Goal: Task Accomplishment & Management: Use online tool/utility

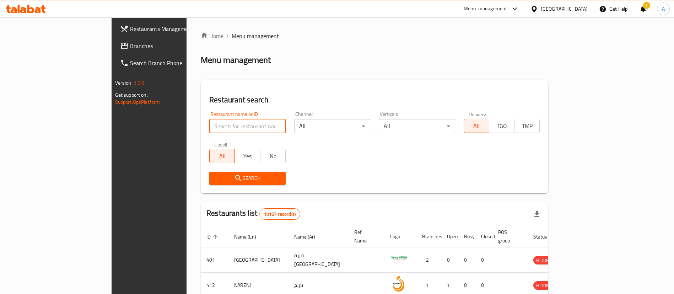
click at [209, 119] on input "search" at bounding box center [247, 126] width 76 height 14
type input "barbaros"
click button "Search" at bounding box center [247, 178] width 76 height 13
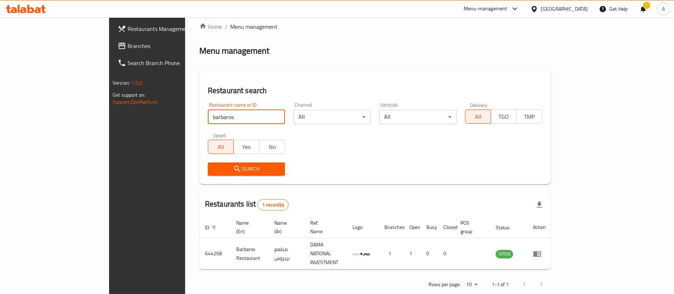
scroll to position [9, 0]
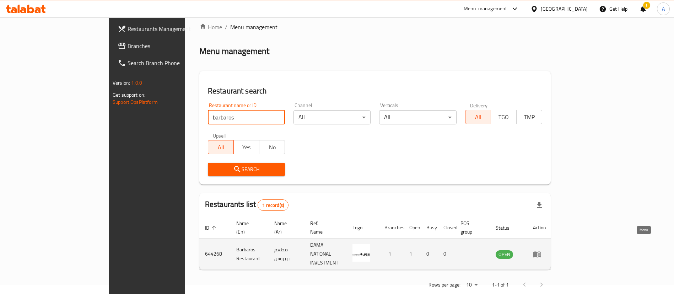
click at [542, 250] on icon "enhanced table" at bounding box center [537, 254] width 9 height 9
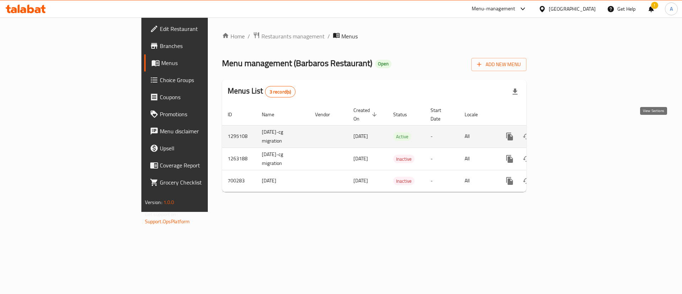
click at [565, 132] on icon "enhanced table" at bounding box center [561, 136] width 9 height 9
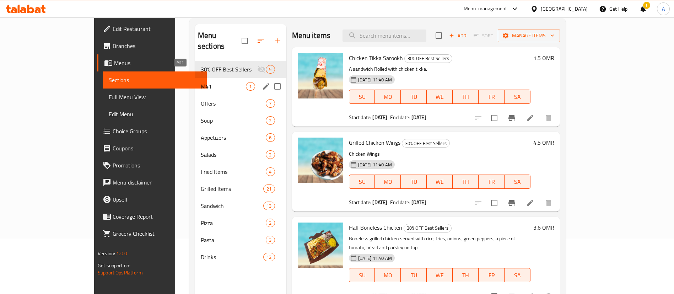
scroll to position [69, 0]
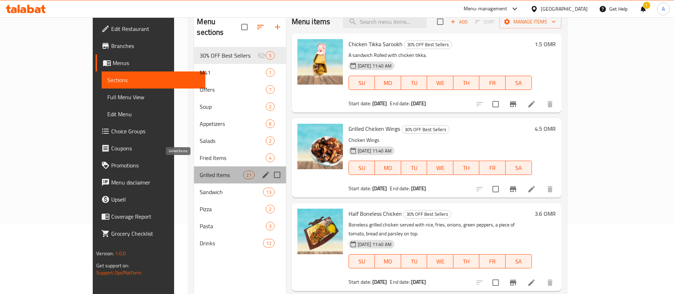
click at [200, 171] on span "Grilled Items" at bounding box center [221, 175] width 43 height 9
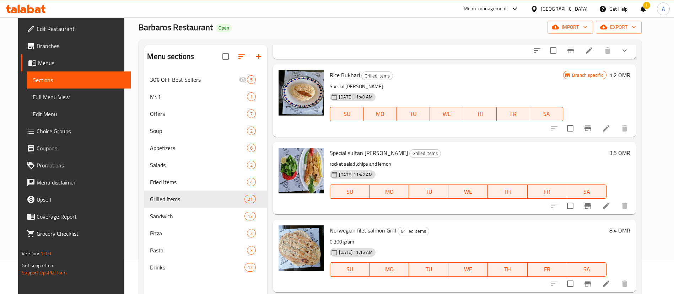
scroll to position [378, 0]
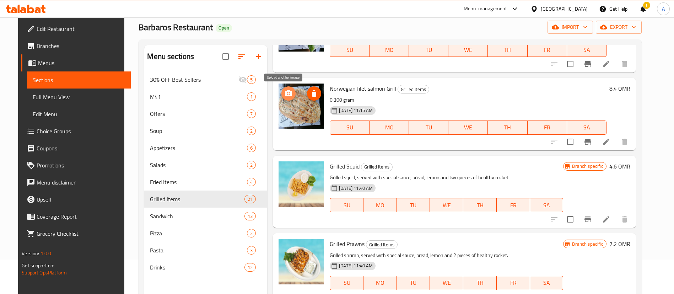
click at [285, 95] on icon "upload picture" at bounding box center [288, 93] width 7 height 6
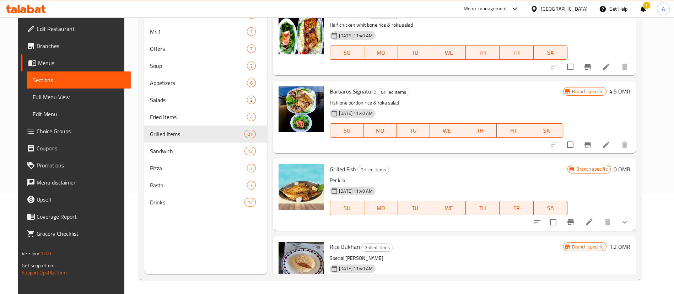
scroll to position [0, 0]
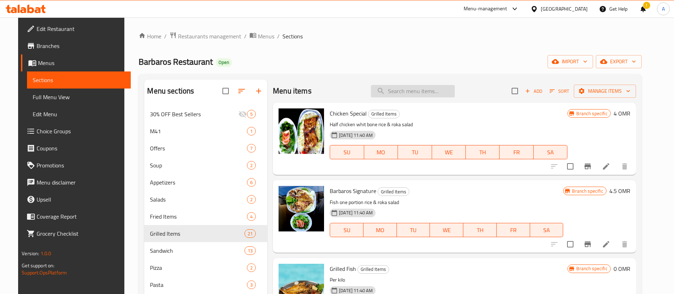
click at [432, 88] on input "search" at bounding box center [413, 91] width 84 height 12
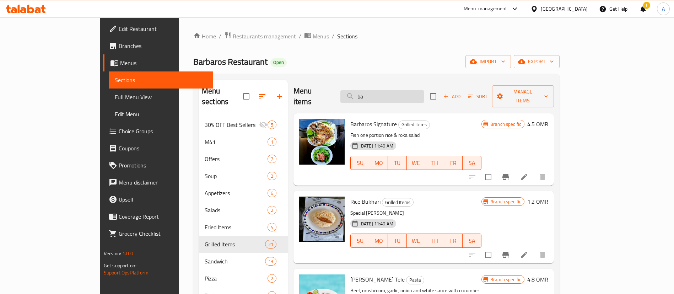
type input "b"
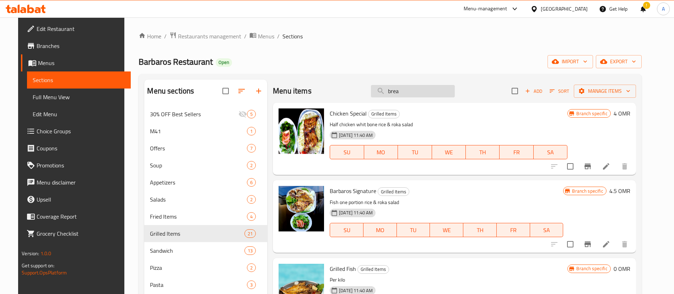
type input "bread"
